Goal: Transaction & Acquisition: Purchase product/service

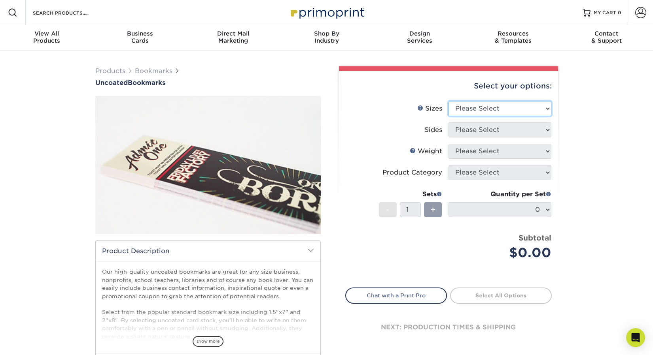
click at [450, 112] on select "Please Select 1.5" x 7" 2" x 8"" at bounding box center [499, 108] width 103 height 15
select select "2.00x8.00"
click at [448, 101] on select "Please Select 1.5" x 7" 2" x 8"" at bounding box center [499, 108] width 103 height 15
click at [470, 130] on select "Please Select Print Both Sides Print Front Only" at bounding box center [499, 130] width 103 height 15
select select "13abbda7-1d64-4f25-8bb2-c179b224825d"
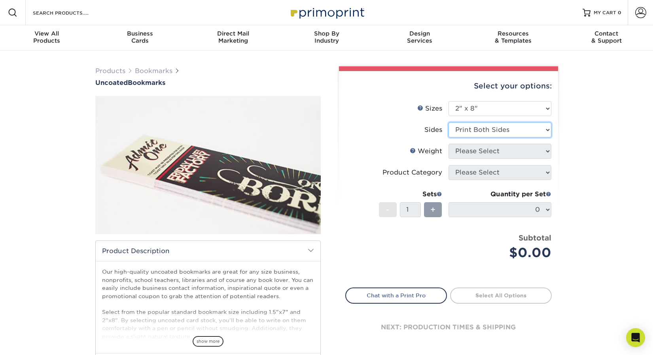
click at [448, 123] on select "Please Select Print Both Sides Print Front Only" at bounding box center [499, 130] width 103 height 15
click at [462, 151] on select "Please Select 14PT Uncoated 100LB" at bounding box center [499, 151] width 103 height 15
select select "14PT Uncoated"
click at [448, 144] on select "Please Select 14PT Uncoated 100LB" at bounding box center [499, 151] width 103 height 15
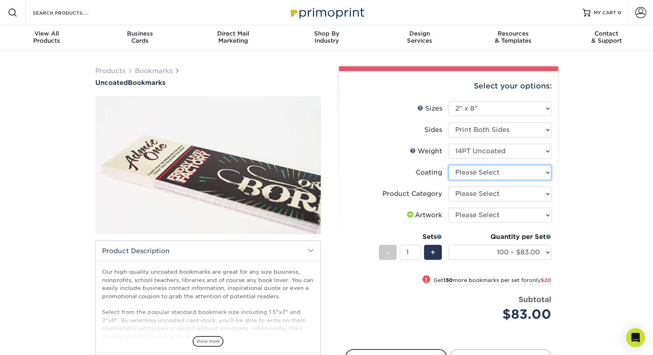
click at [463, 170] on select at bounding box center [499, 172] width 103 height 15
select select "3e7618de-abca-4bda-9f97-8b9129e913d8"
click at [448, 165] on select at bounding box center [499, 172] width 103 height 15
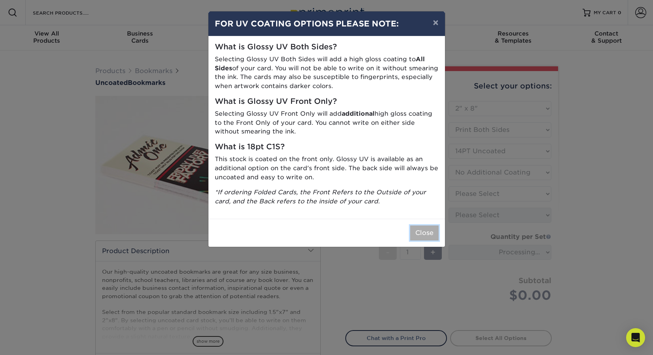
click at [427, 233] on button "Close" at bounding box center [424, 233] width 28 height 15
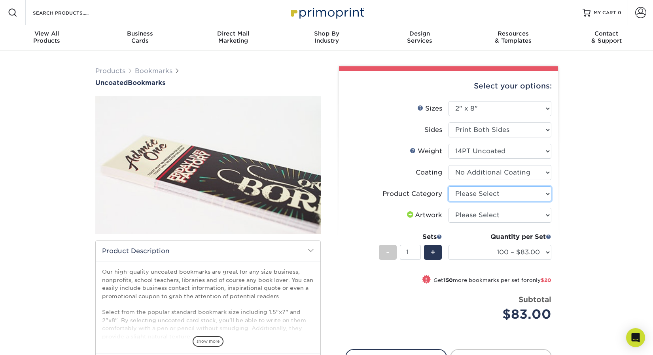
click at [470, 194] on select "Please Select Postcards" at bounding box center [499, 194] width 103 height 15
click at [456, 191] on select "Please Select Postcards" at bounding box center [499, 194] width 103 height 15
select select "9b7272e0-d6c8-4c3c-8e97-d3a1bcdab858"
click at [448, 187] on select "Please Select Postcards" at bounding box center [499, 194] width 103 height 15
click at [464, 215] on select "Please Select I will upload files I need a design - $50" at bounding box center [499, 215] width 103 height 15
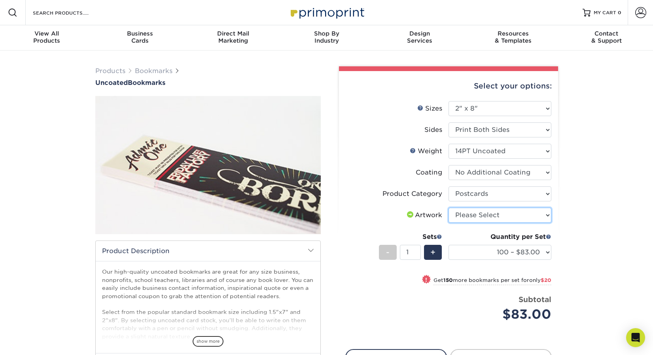
select select "upload"
click at [448, 208] on select "Please Select I will upload files I need a design - $50" at bounding box center [499, 215] width 103 height 15
